Goal: Share content

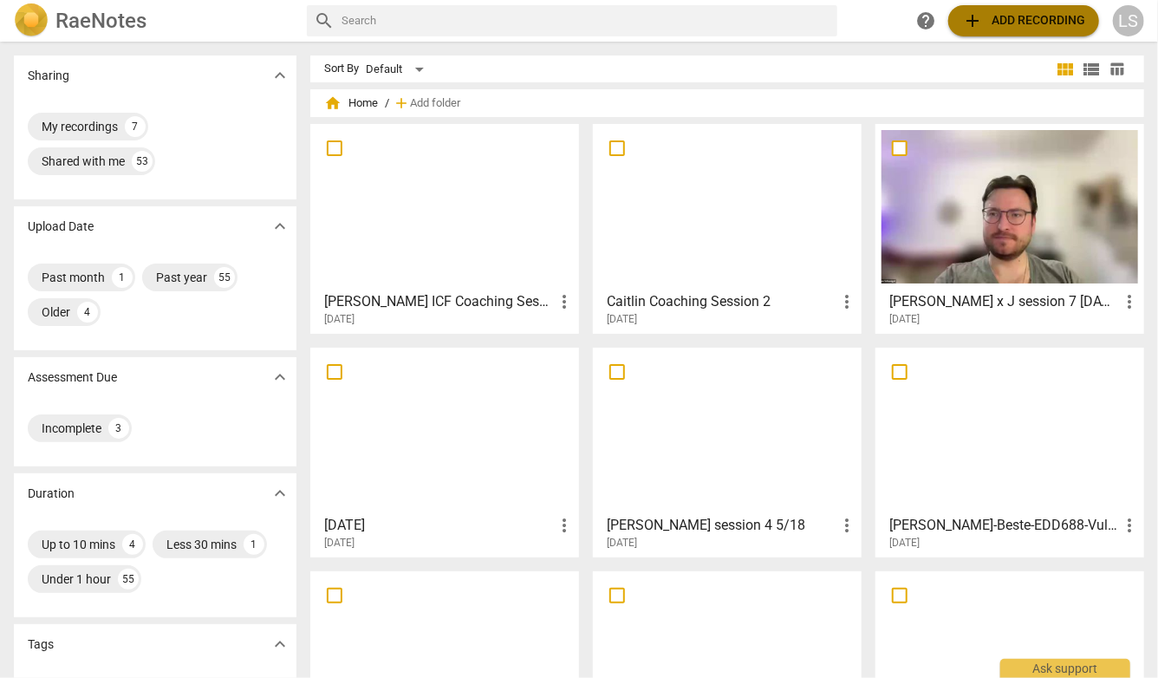
click at [1024, 23] on span "add Add recording" at bounding box center [1023, 20] width 123 height 21
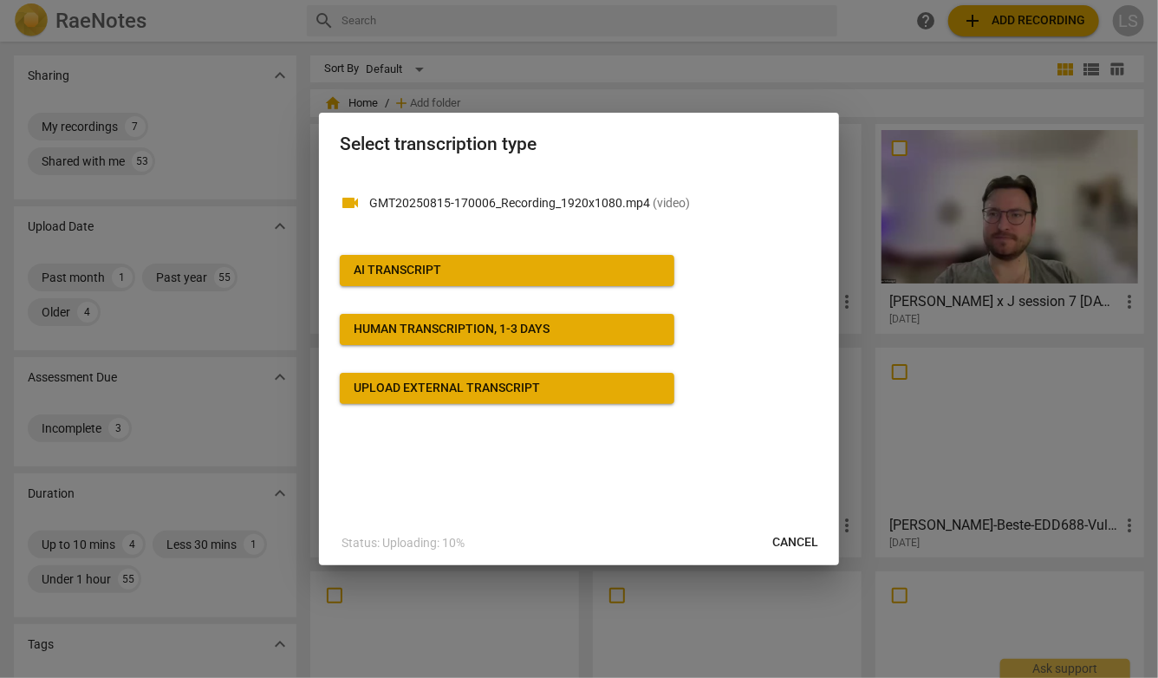
click at [424, 276] on div "AI Transcript" at bounding box center [398, 270] width 88 height 17
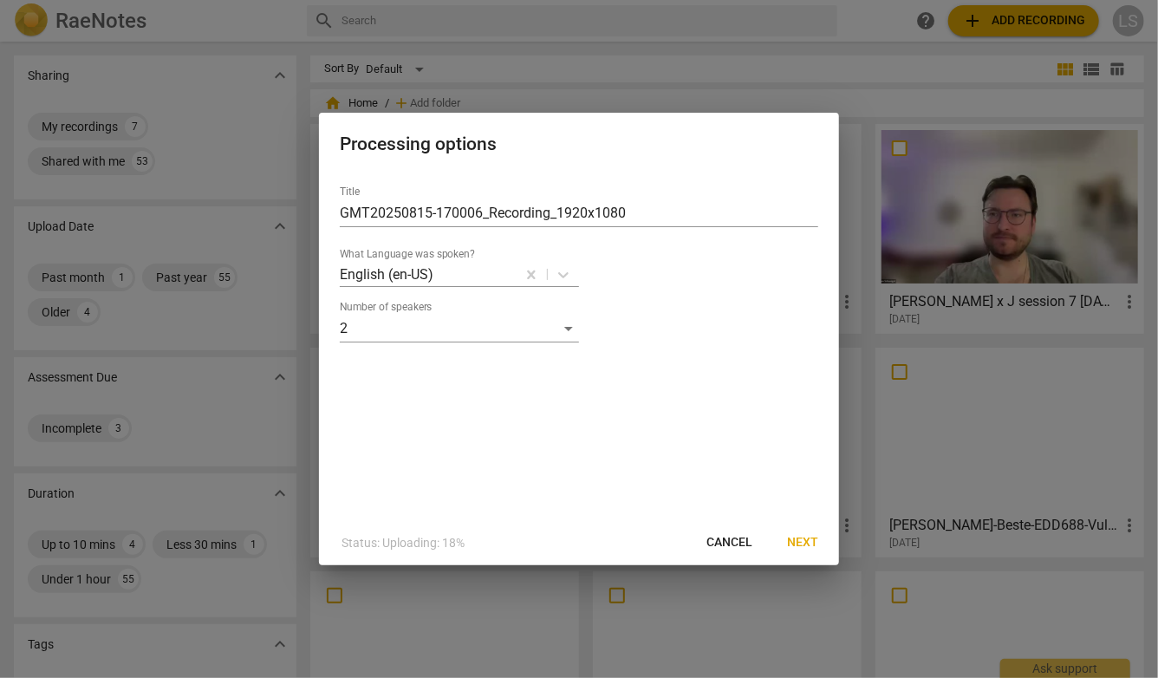
click at [806, 541] on span "Next" at bounding box center [802, 542] width 31 height 17
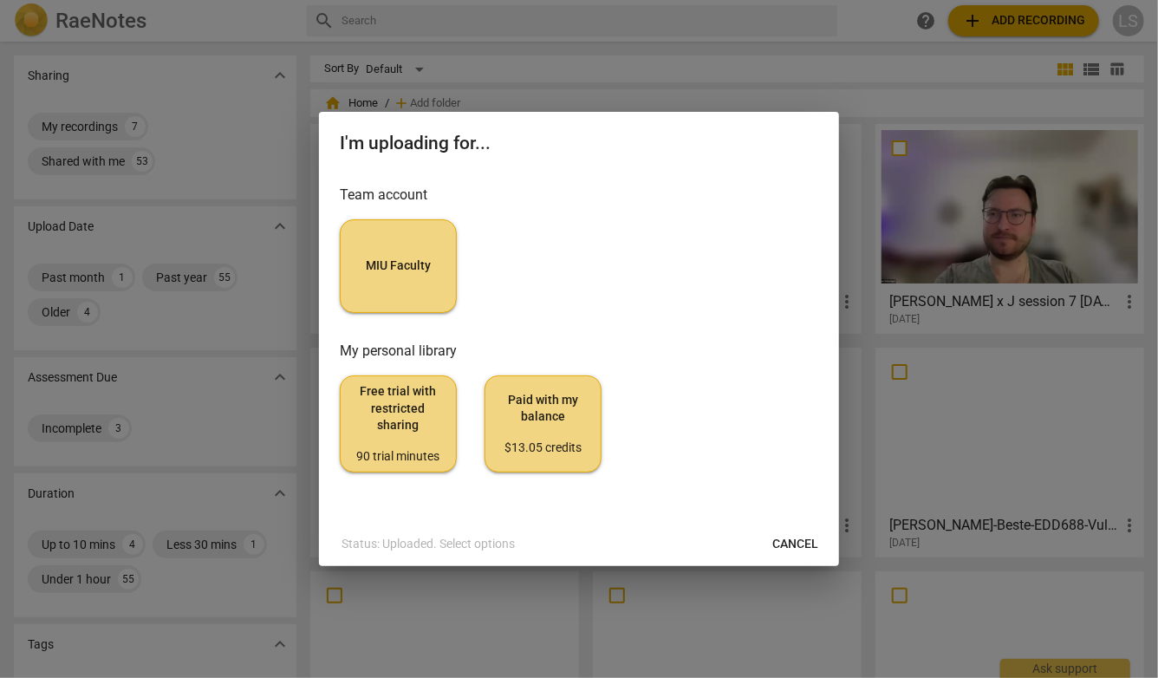
click at [408, 260] on span "MIU Faculty" at bounding box center [398, 265] width 88 height 17
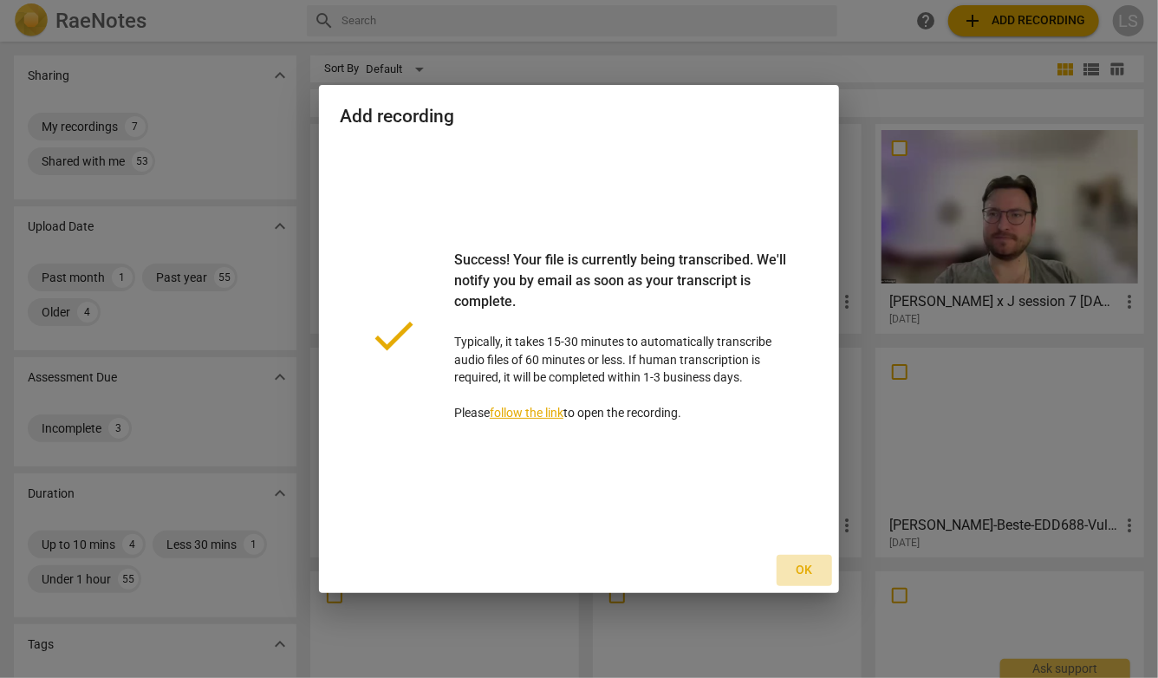
click at [804, 568] on span "Ok" at bounding box center [804, 570] width 28 height 17
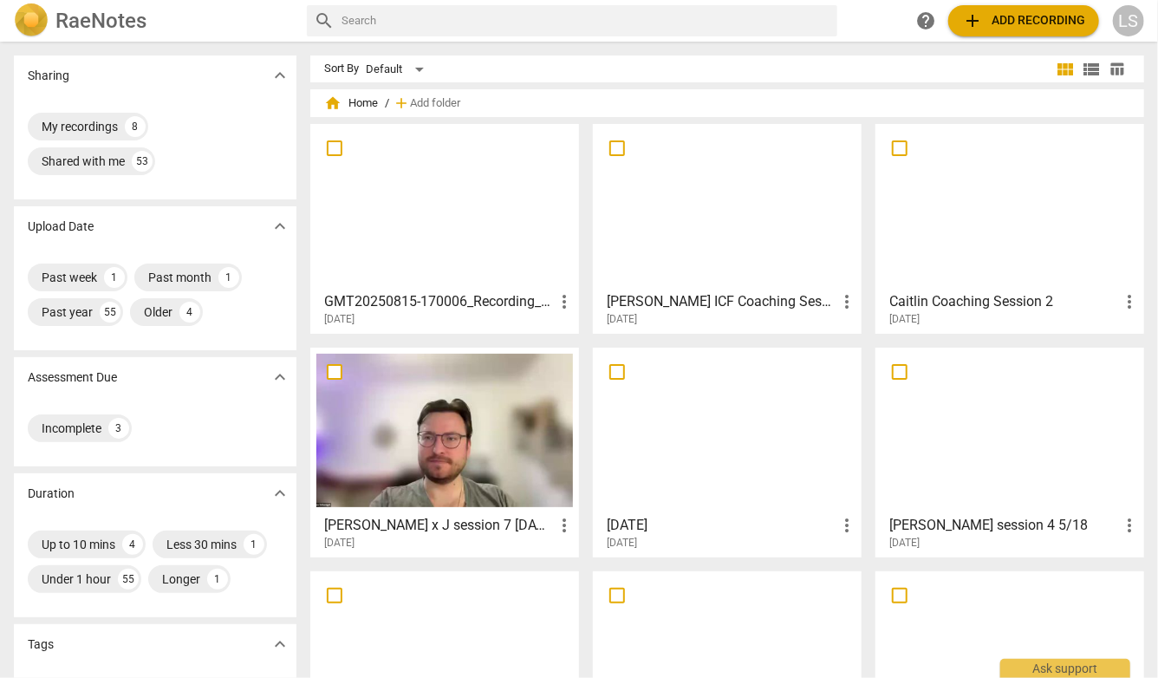
click at [400, 205] on div at bounding box center [444, 206] width 257 height 153
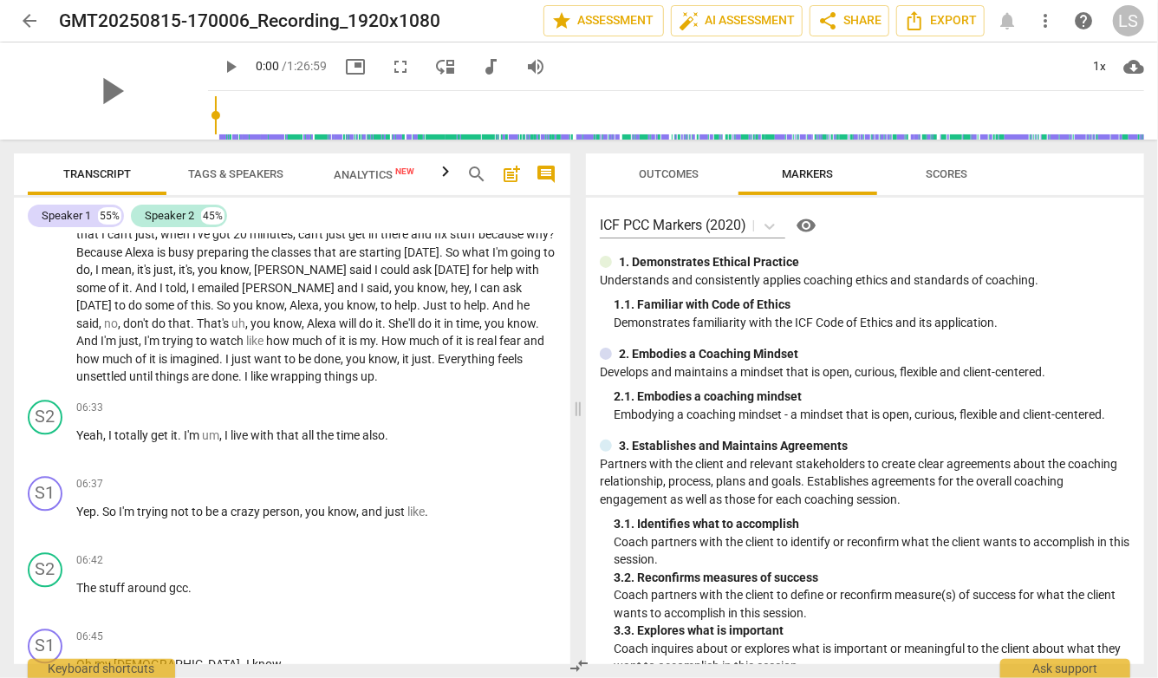
scroll to position [5792, 0]
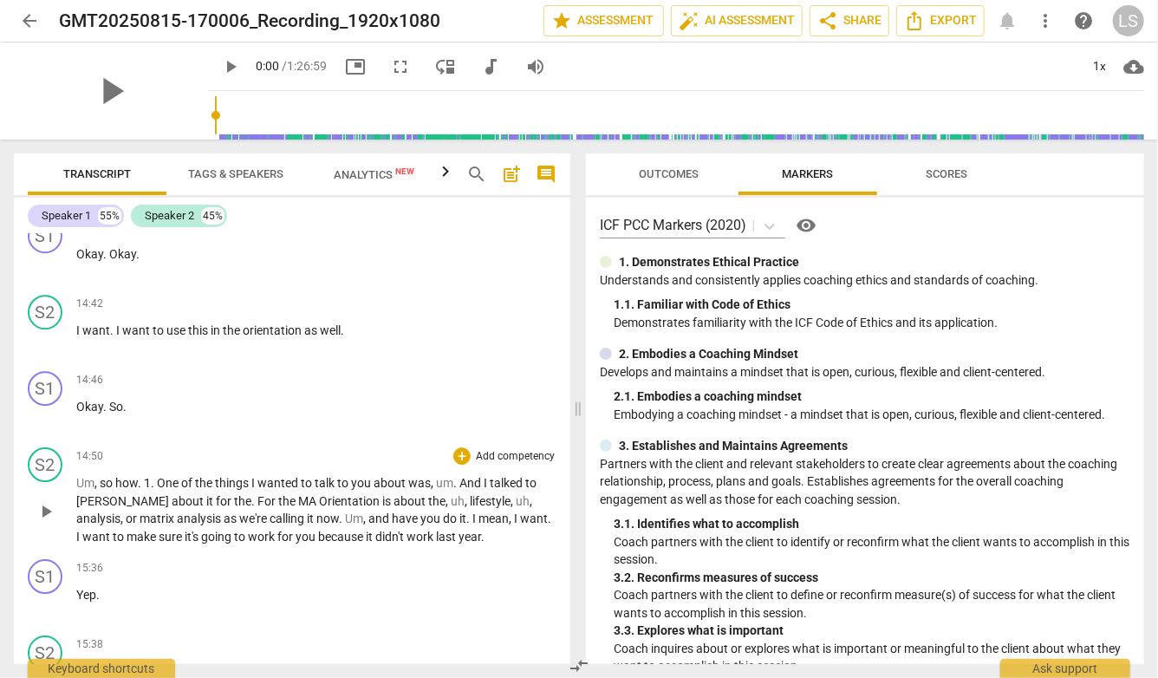
click at [239, 440] on div "S2 play_arrow pause 14:50 + Add competency keyboard_arrow_right Um , so how . 1…" at bounding box center [292, 496] width 556 height 112
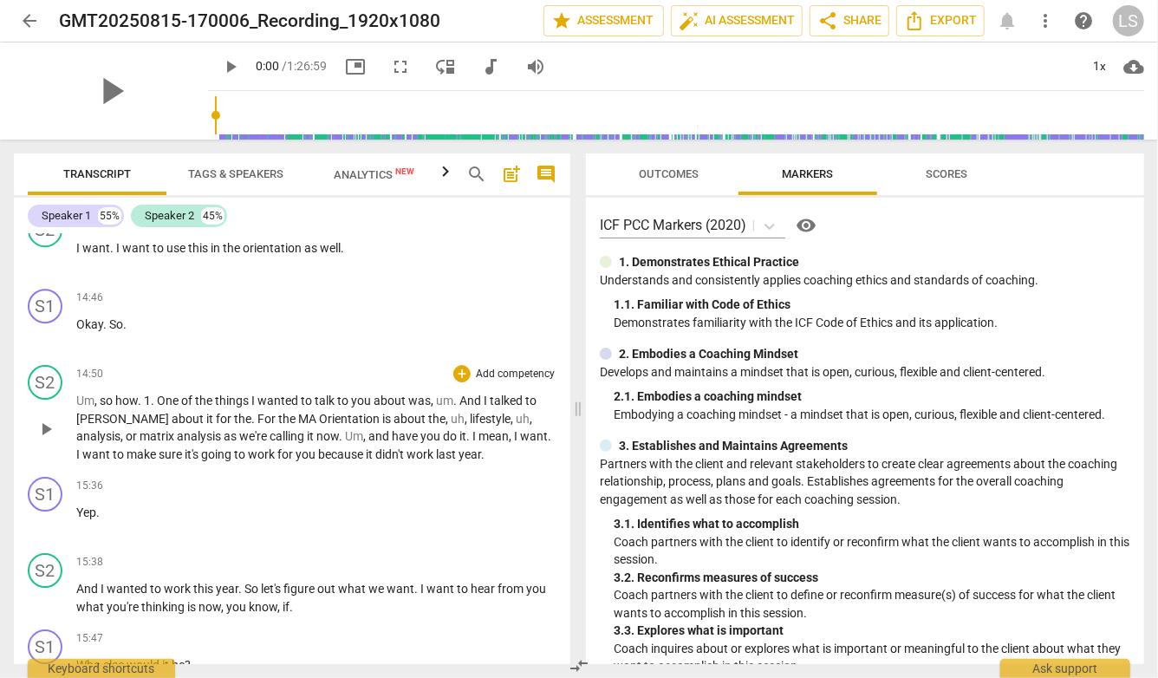
scroll to position [5876, 0]
click at [239, 476] on div "15:36 + Add competency keyboard_arrow_right" at bounding box center [316, 484] width 480 height 17
click at [76, 393] on span "Um" at bounding box center [85, 400] width 18 height 14
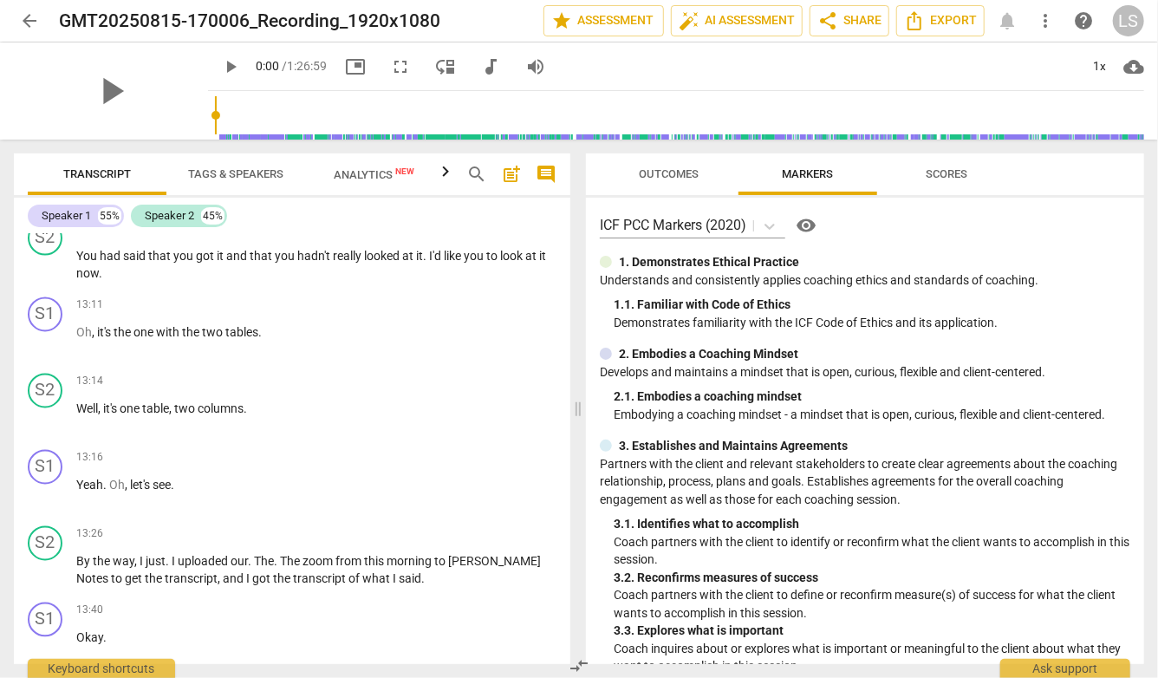
scroll to position [4543, 0]
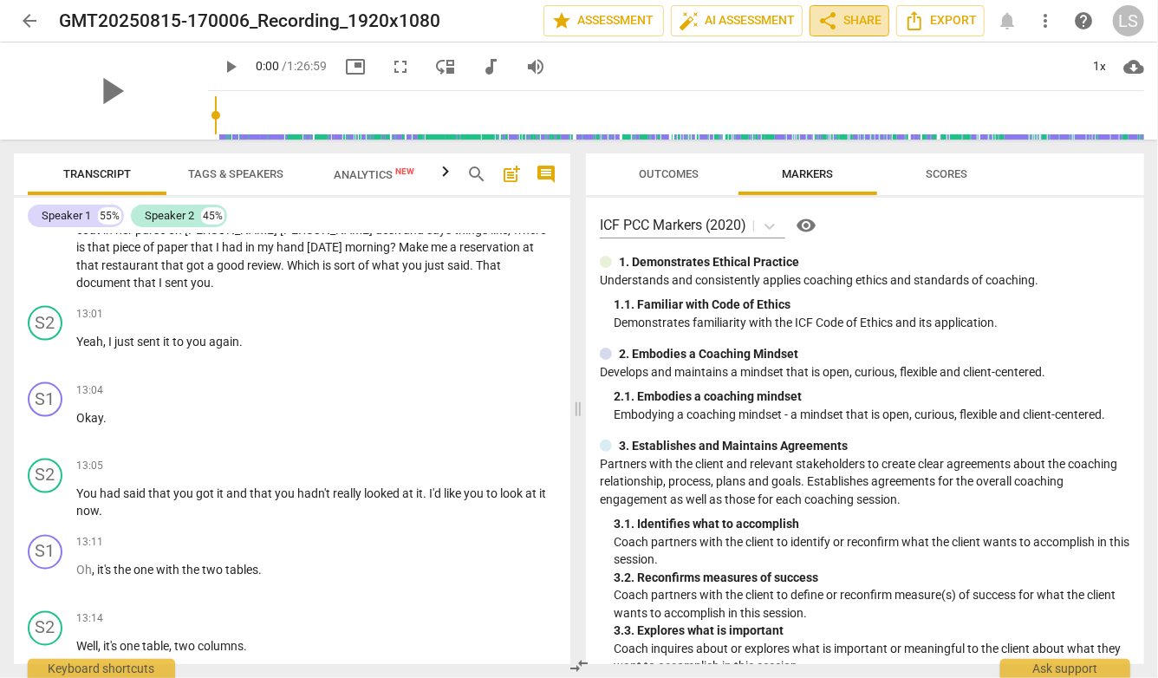
click at [862, 20] on span "share Share" at bounding box center [849, 20] width 64 height 21
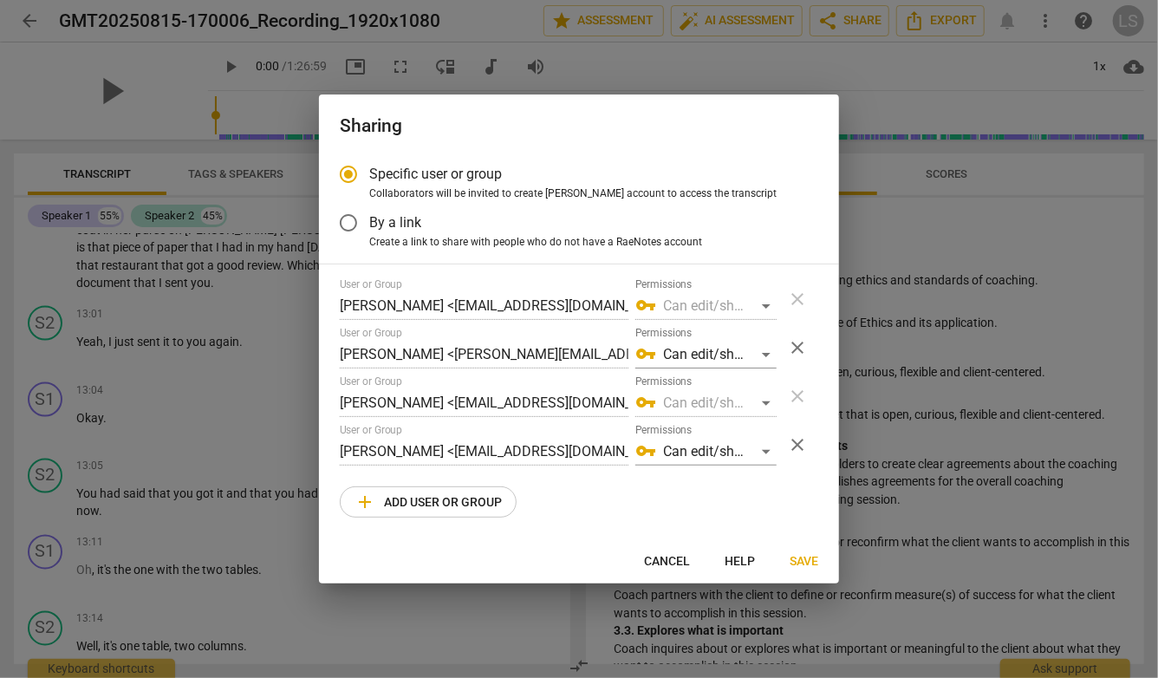
click at [793, 347] on span "close" at bounding box center [797, 347] width 21 height 21
radio input "false"
type input "[PERSON_NAME] <[EMAIL_ADDRESS][DOMAIN_NAME]>"
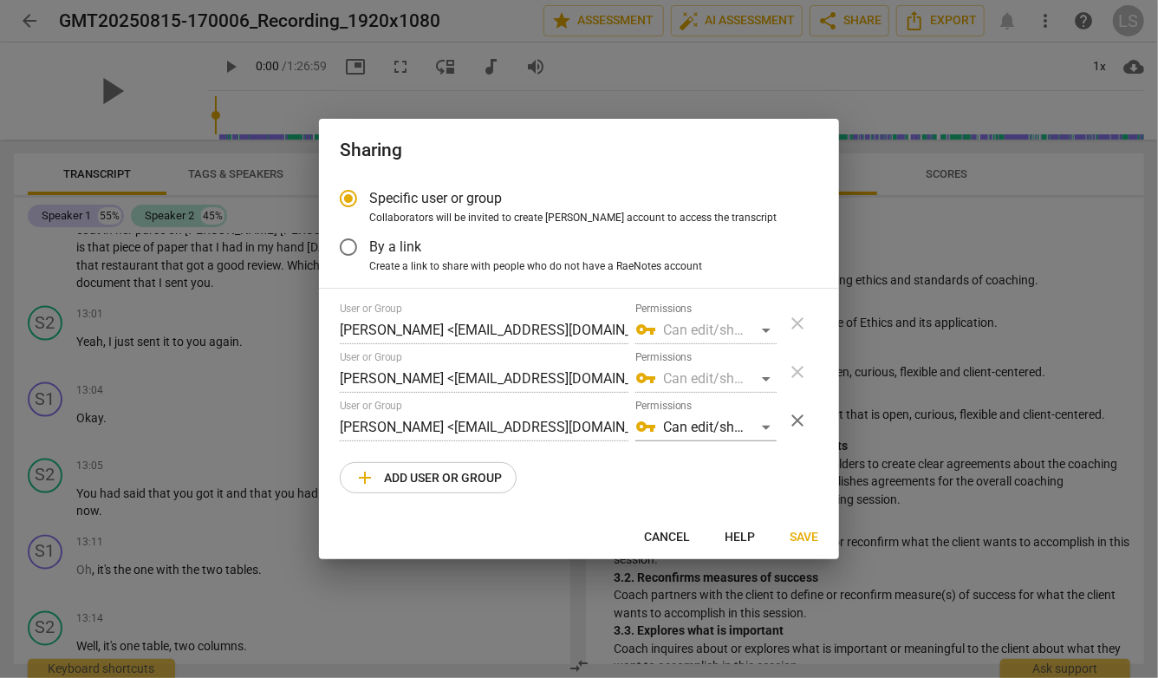
click at [798, 371] on div "User or Group [PERSON_NAME] <[EMAIL_ADDRESS][DOMAIN_NAME]> Permissions vpn_key …" at bounding box center [579, 372] width 478 height 42
click at [798, 318] on div "User or Group [PERSON_NAME] <[EMAIL_ADDRESS][DOMAIN_NAME]> Permissions vpn_key …" at bounding box center [579, 323] width 478 height 42
click at [446, 475] on span "add Add user or group" at bounding box center [427, 477] width 147 height 21
radio input "false"
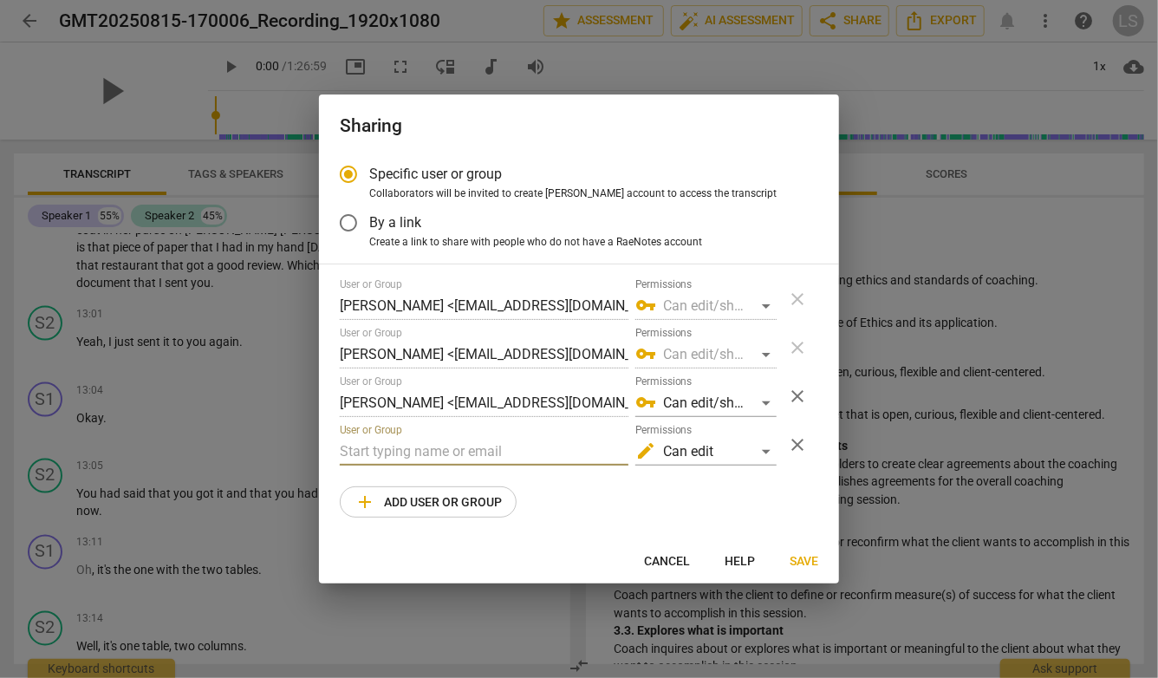
click at [348, 458] on input "text" at bounding box center [484, 452] width 289 height 28
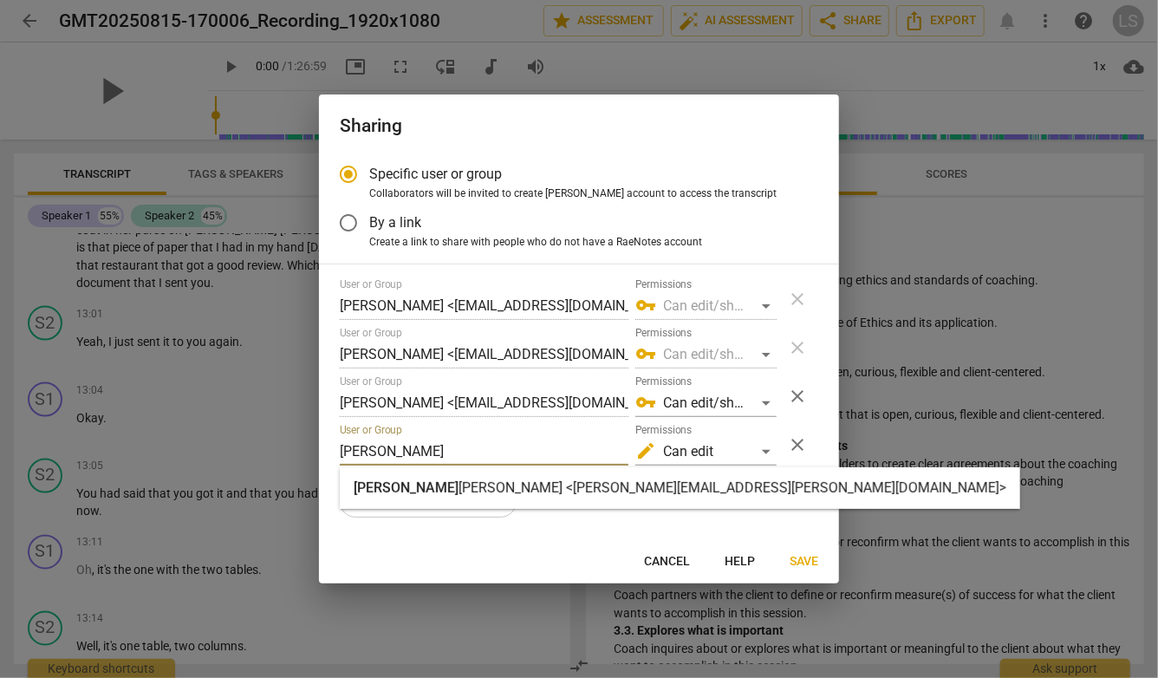
type input "[PERSON_NAME]"
click at [366, 484] on span "[PERSON_NAME]" at bounding box center [406, 487] width 105 height 16
radio input "false"
type input "[PERSON_NAME] <[PERSON_NAME][EMAIL_ADDRESS][PERSON_NAME][DOMAIN_NAME]>"
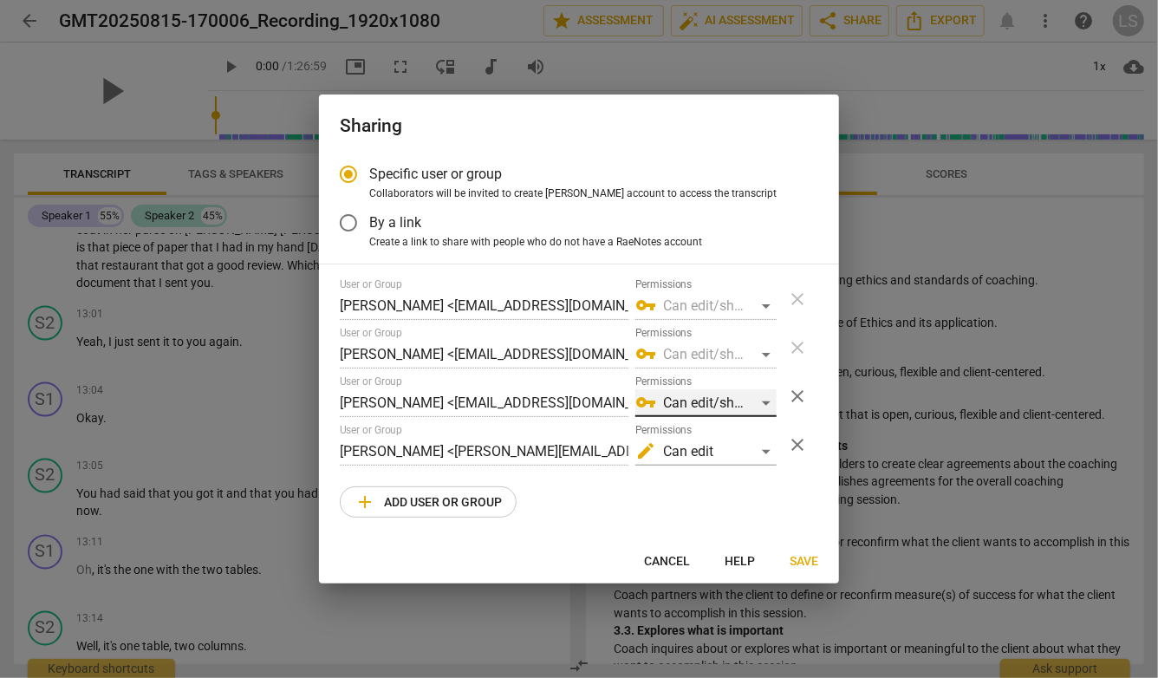
click at [767, 400] on div "vpn_key Can edit/share" at bounding box center [705, 403] width 141 height 28
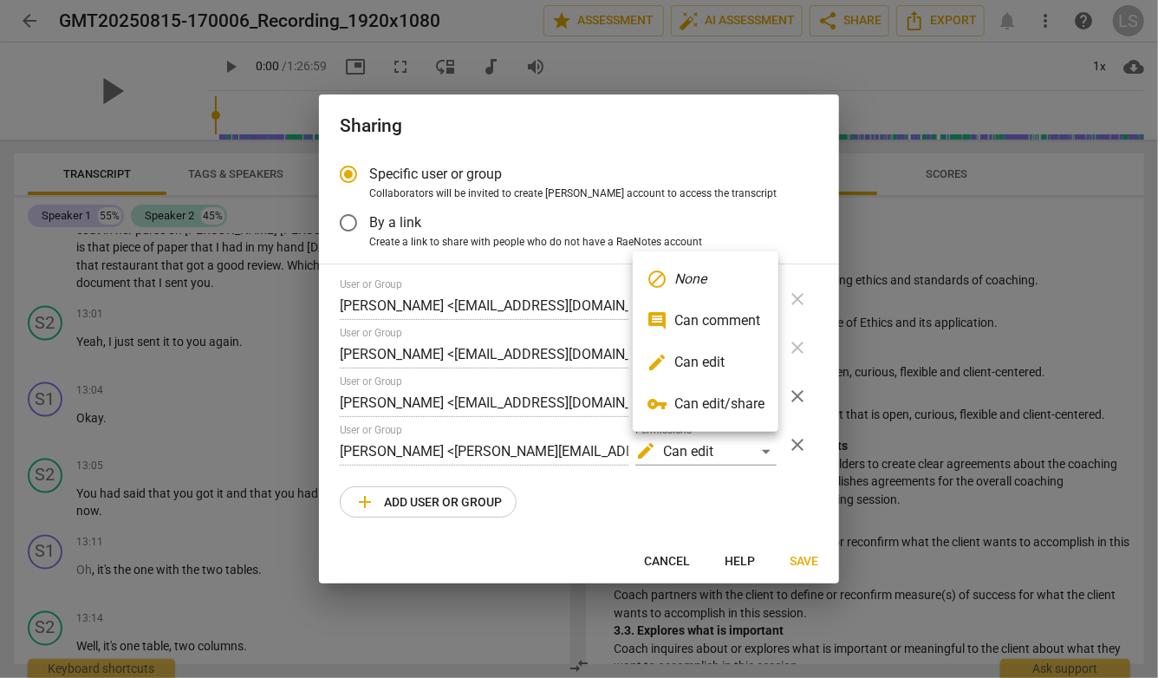
click at [712, 405] on li "vpn_key Can edit/share" at bounding box center [706, 404] width 146 height 42
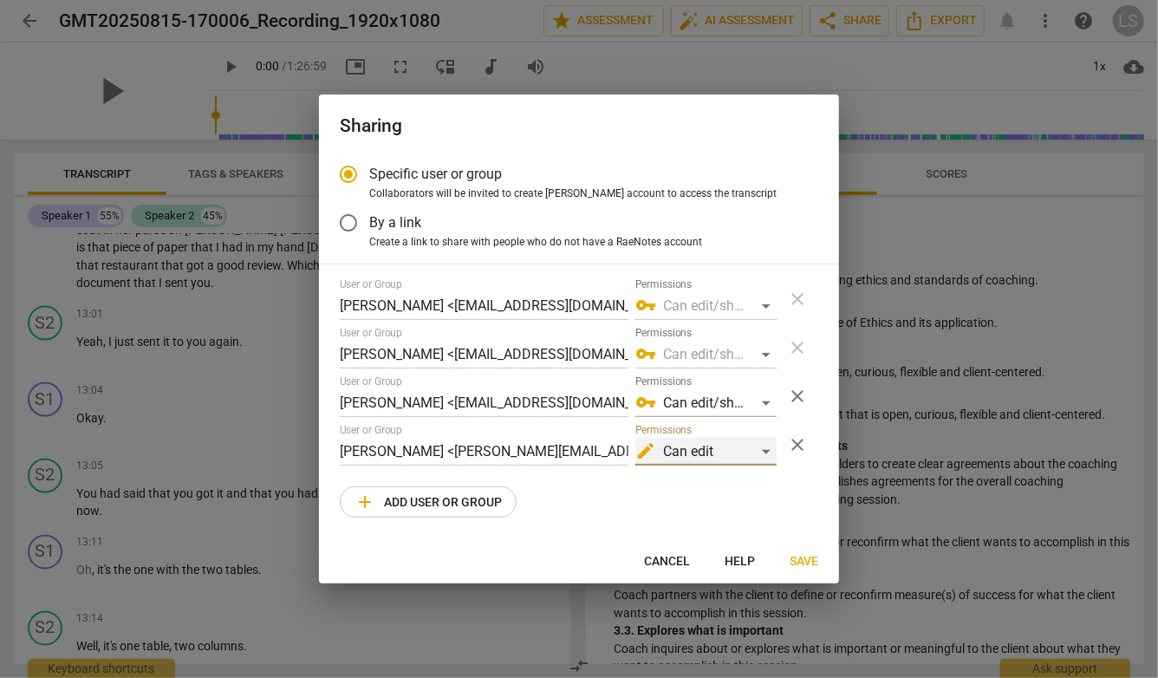
click at [765, 448] on div "edit Can edit" at bounding box center [705, 452] width 141 height 28
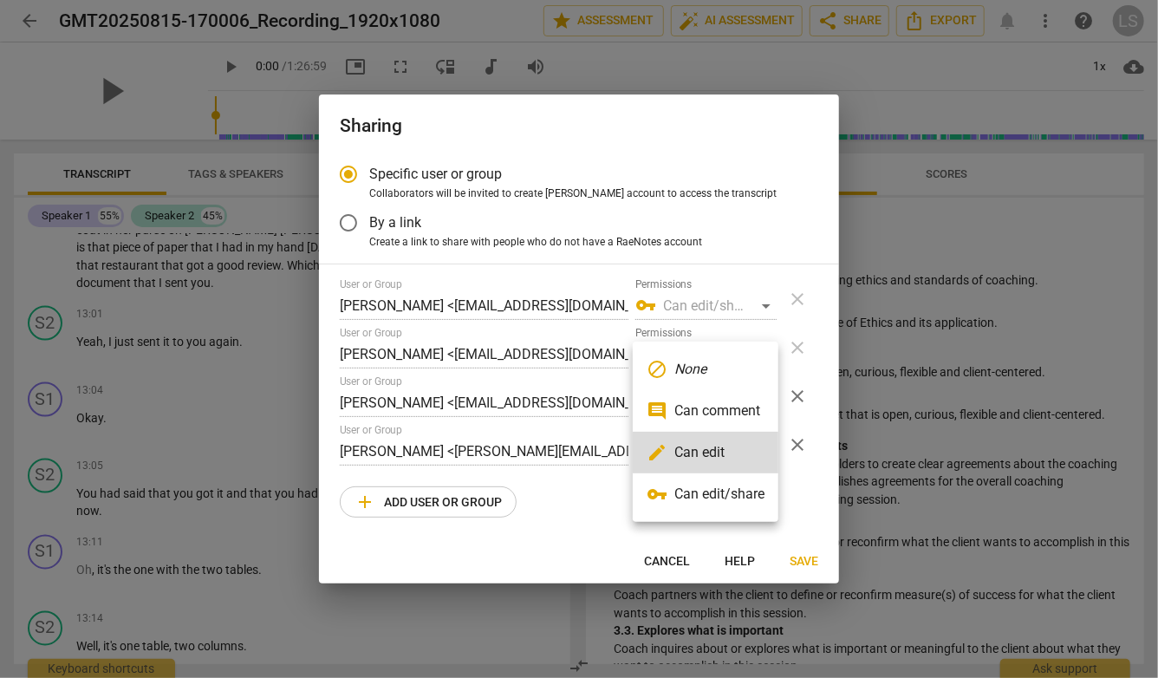
click at [744, 488] on li "vpn_key Can edit/share" at bounding box center [706, 494] width 146 height 42
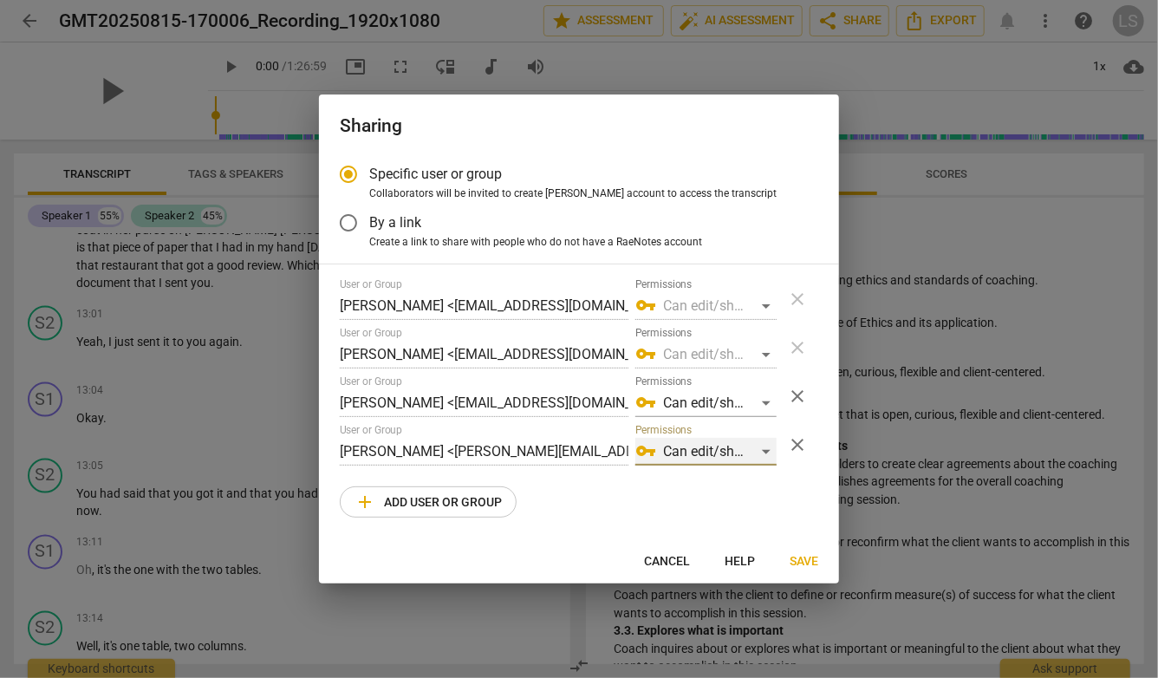
click at [766, 452] on div "vpn_key Can edit/share" at bounding box center [705, 452] width 141 height 28
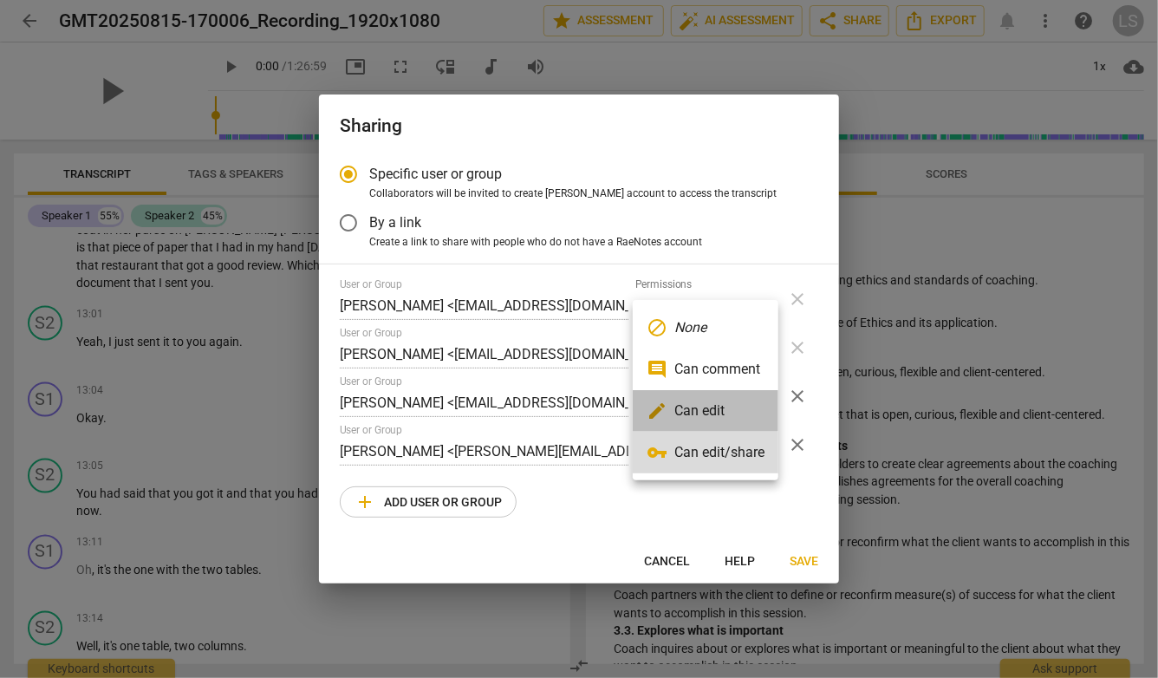
click at [720, 409] on li "edit Can edit" at bounding box center [706, 411] width 146 height 42
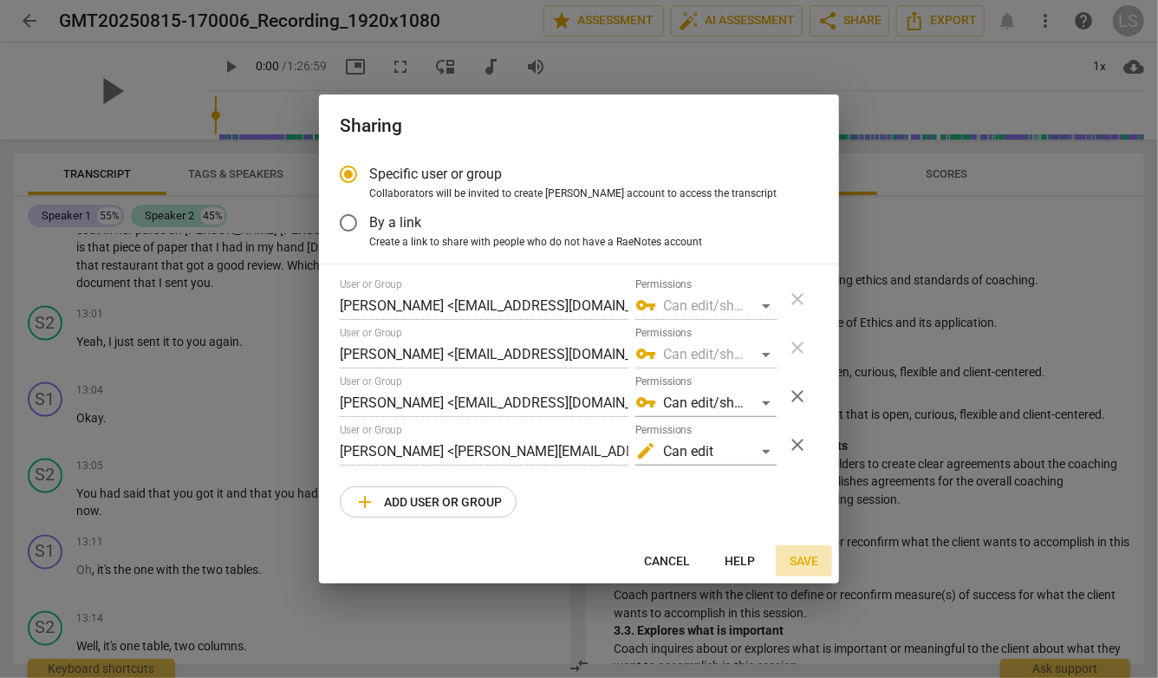
click at [803, 561] on span "Save" at bounding box center [804, 561] width 29 height 17
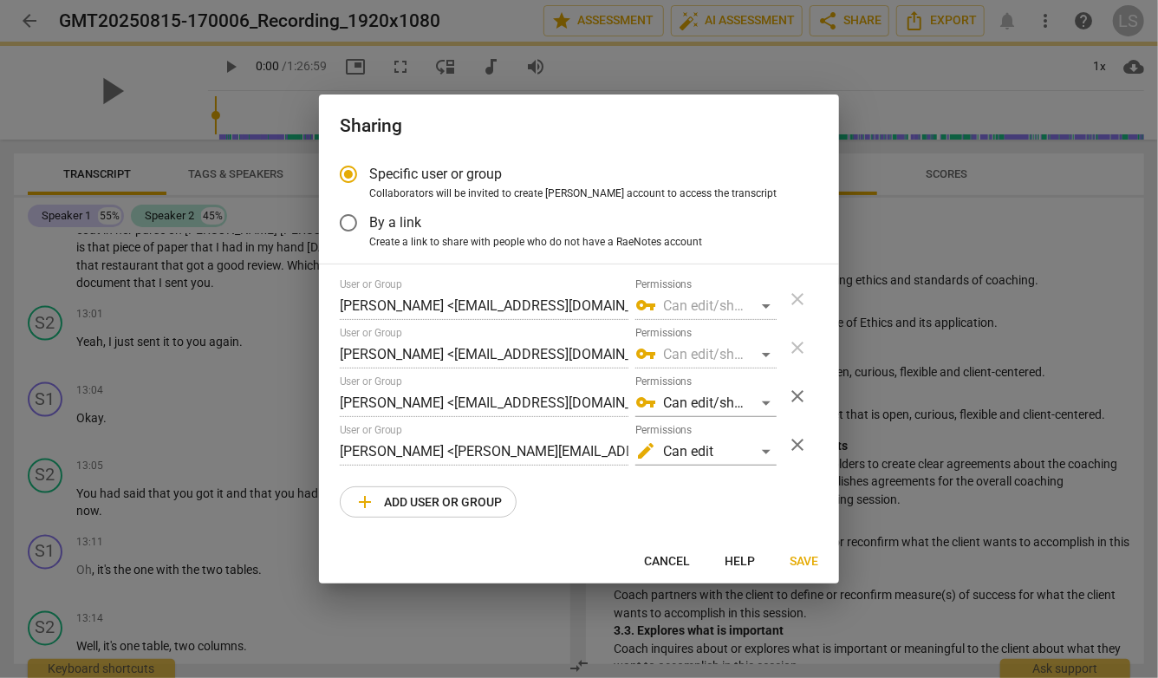
radio input "false"
type input "[PERSON_NAME] <[EMAIL_ADDRESS][DOMAIN_NAME]>"
type input "[PERSON_NAME] <[PERSON_NAME][EMAIL_ADDRESS][PERSON_NAME][DOMAIN_NAME]>"
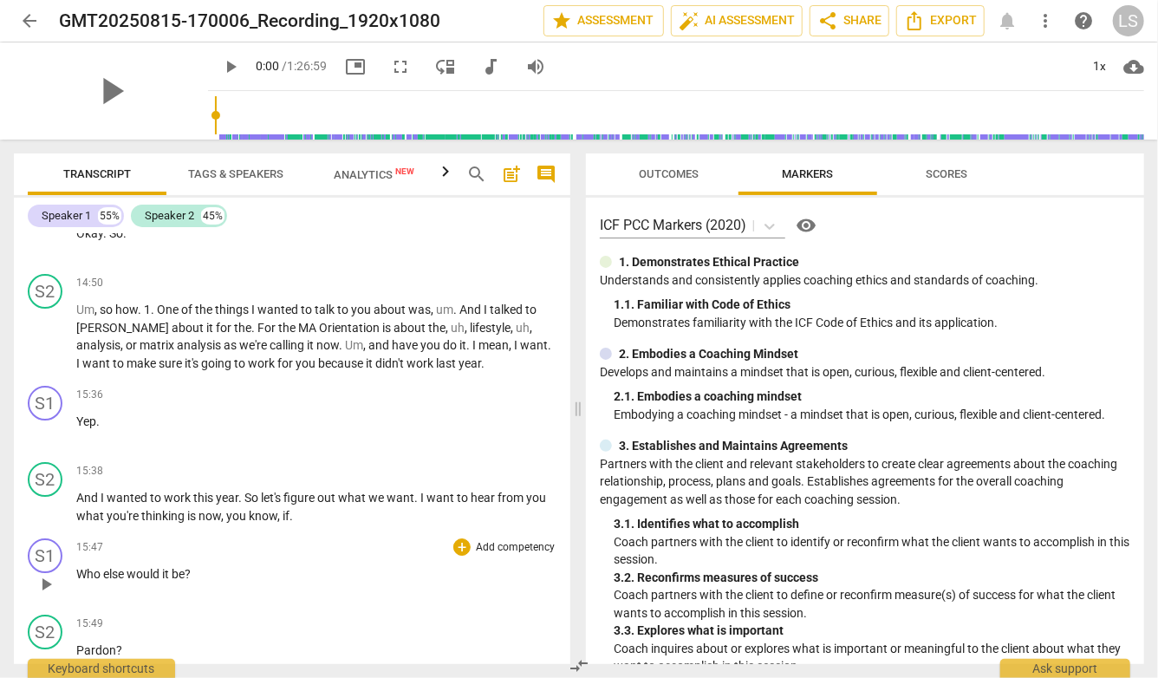
scroll to position [5965, 0]
click at [944, 18] on span "Export" at bounding box center [940, 20] width 73 height 21
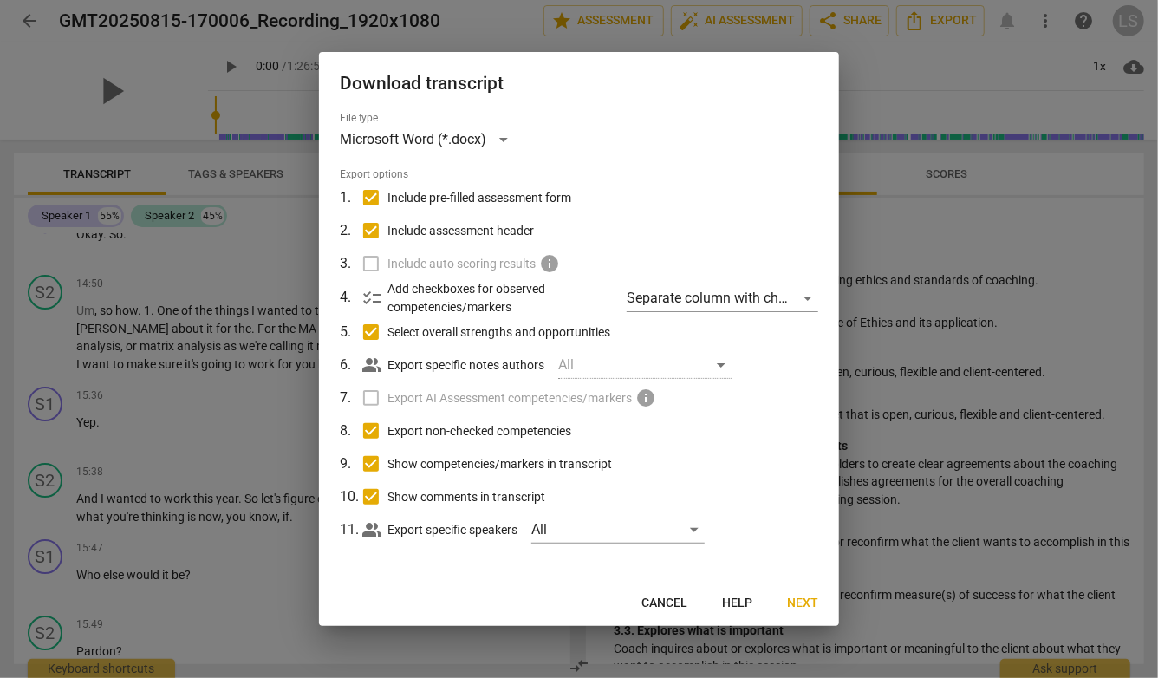
click at [660, 601] on span "Cancel" at bounding box center [664, 603] width 46 height 17
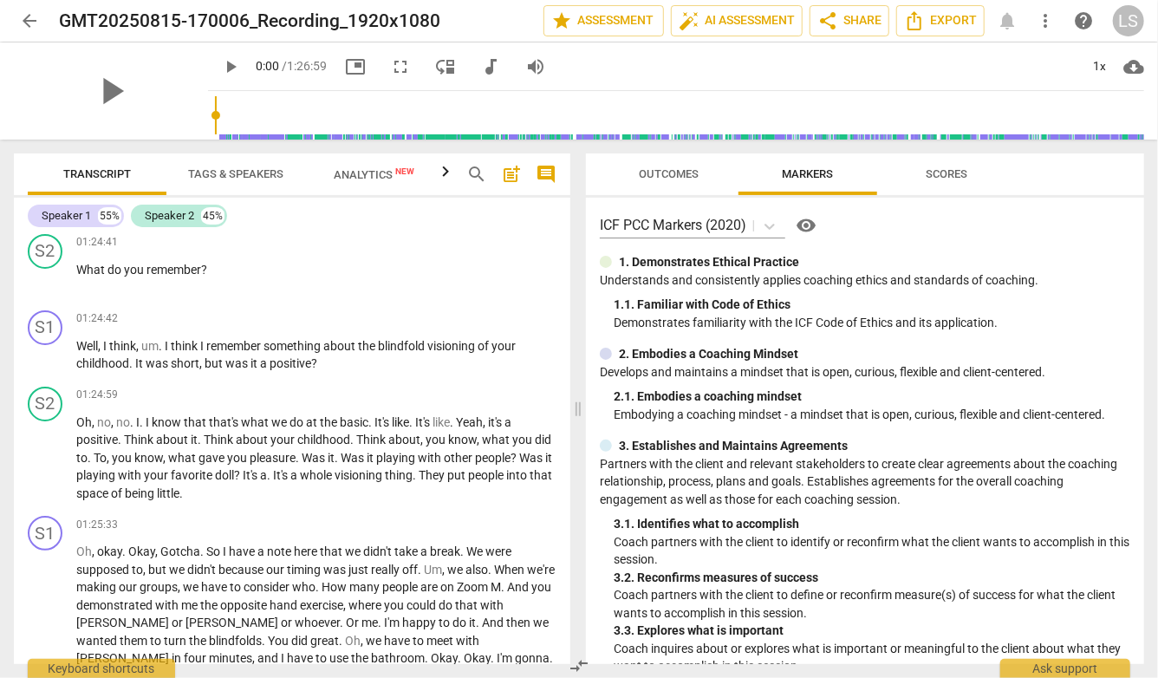
scroll to position [32578, 0]
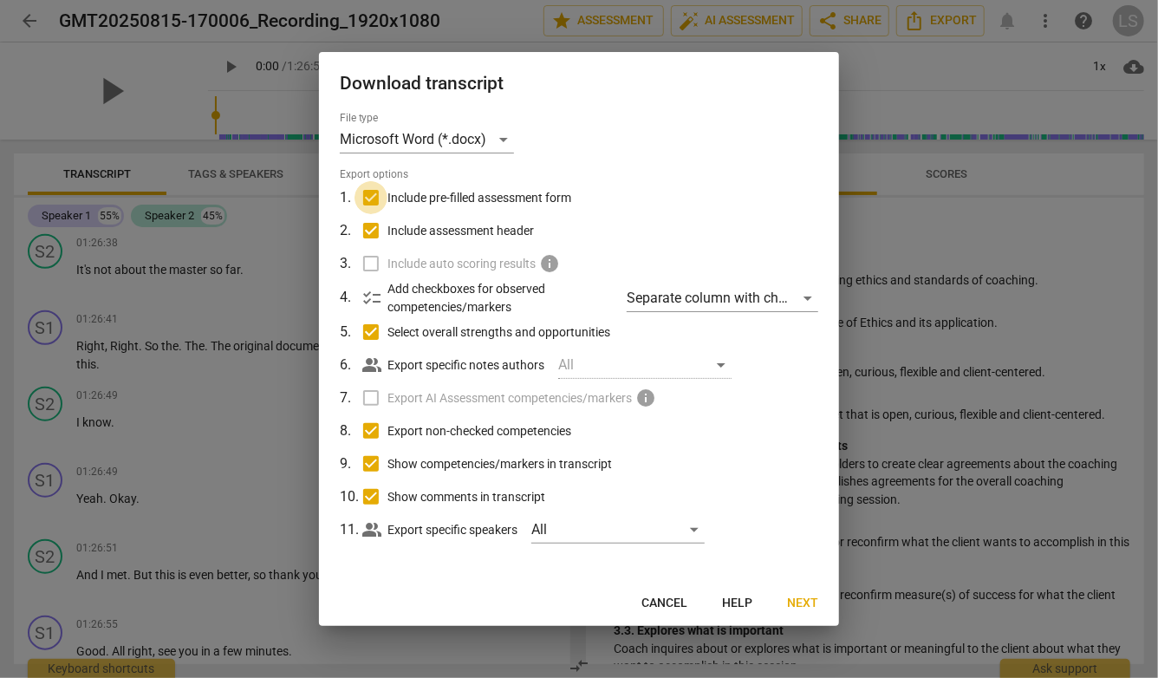
click at [368, 193] on input "Include pre-filled assessment form" at bounding box center [370, 197] width 33 height 33
checkbox input "false"
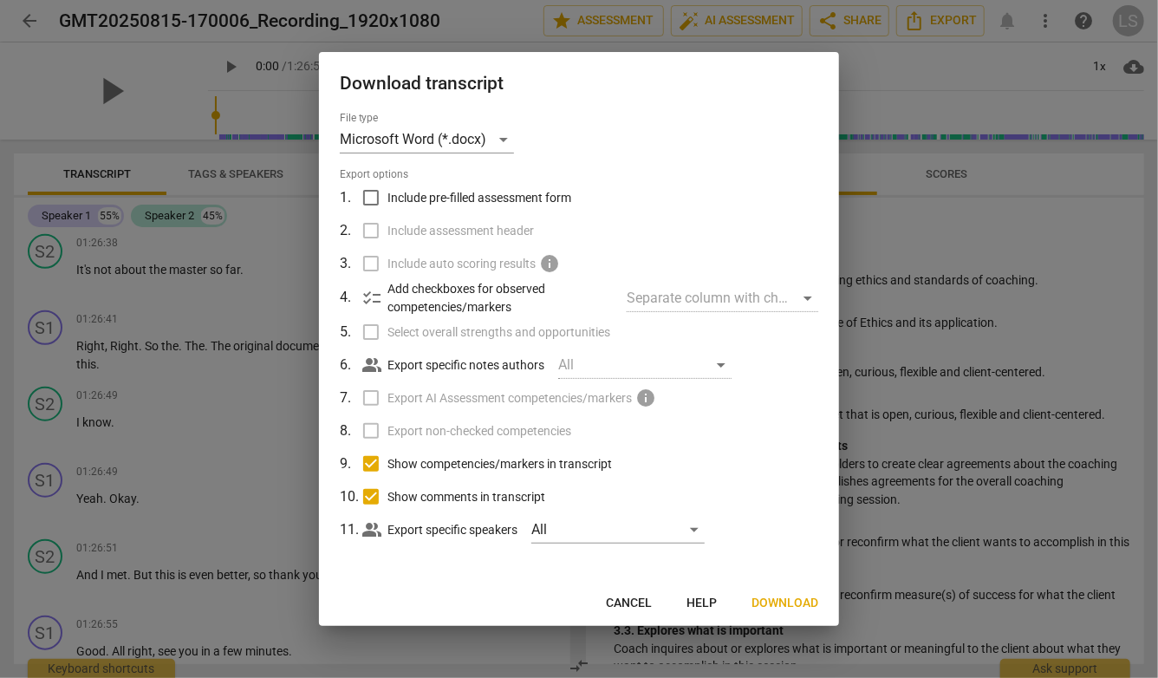
click at [374, 462] on input "Show competencies/markers in transcript" at bounding box center [370, 463] width 33 height 33
checkbox input "false"
click at [370, 496] on input "Show comments in transcript" at bounding box center [370, 496] width 33 height 33
checkbox input "false"
click at [783, 602] on span "Download" at bounding box center [784, 603] width 67 height 17
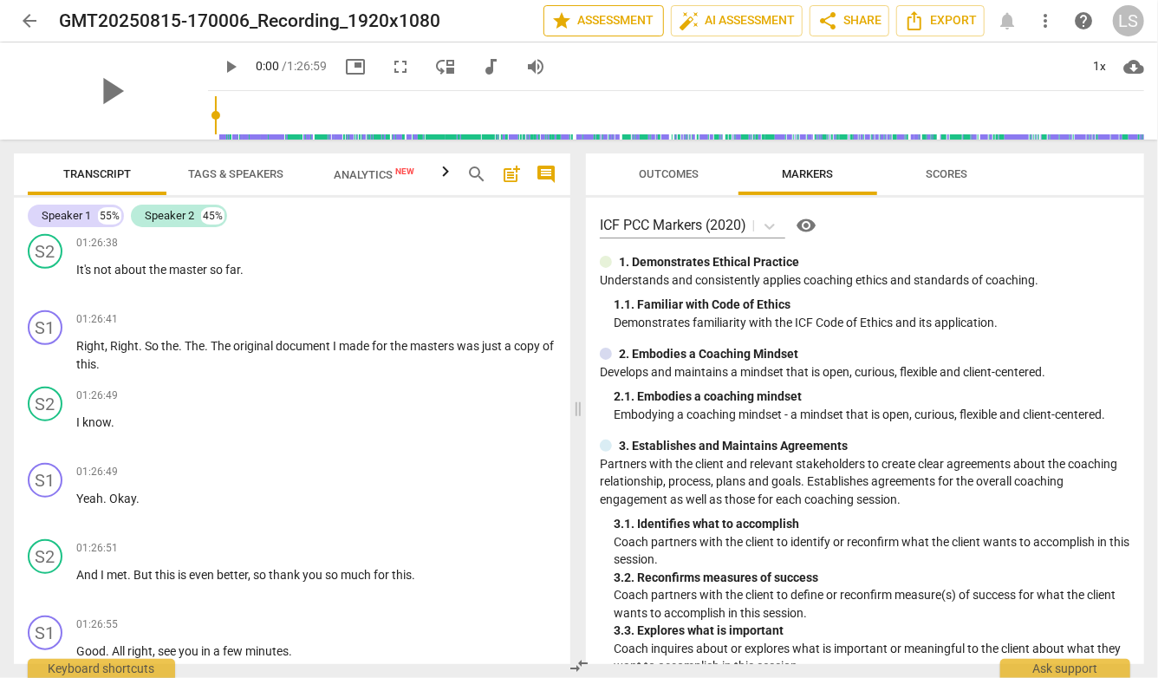
scroll to position [5792, 0]
